Goal: Information Seeking & Learning: Check status

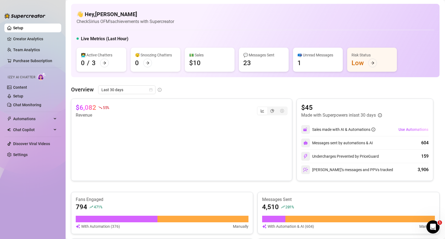
click at [33, 39] on link "Creator Analytics" at bounding box center [35, 38] width 44 height 9
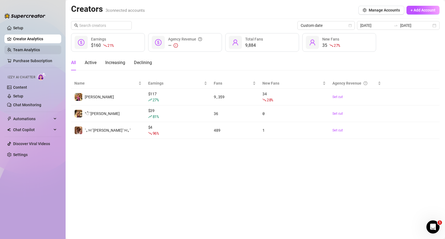
click at [31, 48] on link "Team Analytics" at bounding box center [26, 50] width 27 height 4
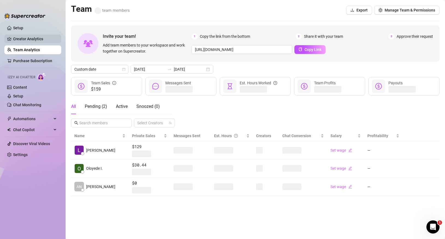
click at [31, 40] on link "Creator Analytics" at bounding box center [35, 38] width 44 height 9
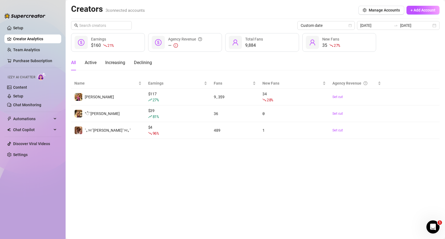
click at [392, 20] on div "Creators 3 connected accounts Manage Accounts + Add Account Custom date [DATE] …" at bounding box center [255, 71] width 369 height 135
click at [387, 26] on input "[DATE]" at bounding box center [375, 25] width 31 height 6
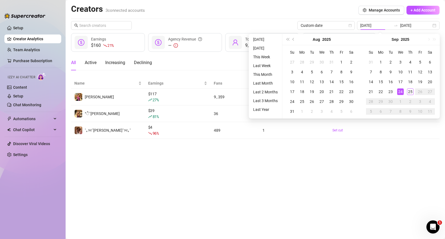
click at [331, 30] on div "Custom date [DATE] [DATE] $160 21 % Earnings — Agency Revenue 9,884 Total Fans …" at bounding box center [255, 80] width 369 height 118
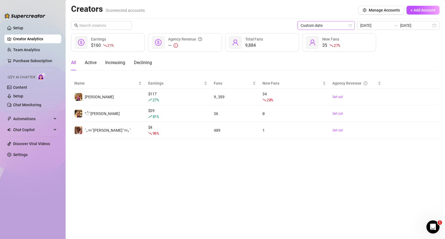
click at [331, 28] on span "Custom date" at bounding box center [326, 25] width 51 height 8
drag, startPoint x: 331, startPoint y: 45, endPoint x: 330, endPoint y: 38, distance: 7.0
click at [330, 38] on div "Last 24 hours Last 7 days Last 30 days Last 90 days Custom date" at bounding box center [339, 54] width 55 height 44
click at [330, 38] on div "Last 24 hours" at bounding box center [339, 36] width 49 height 6
